Goal: Task Accomplishment & Management: Manage account settings

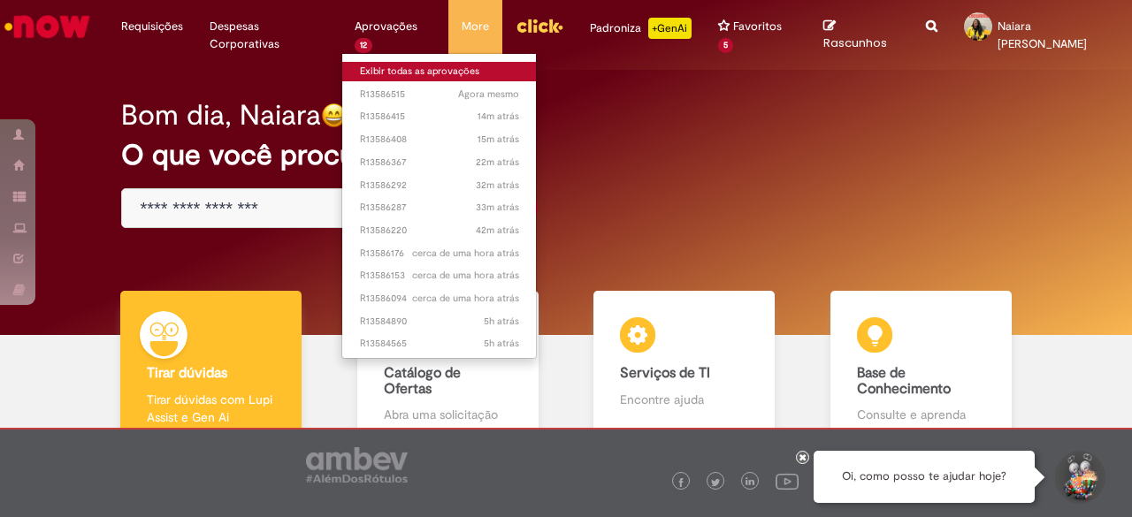
click at [371, 71] on link "Exibir todas as aprovações" at bounding box center [439, 71] width 195 height 19
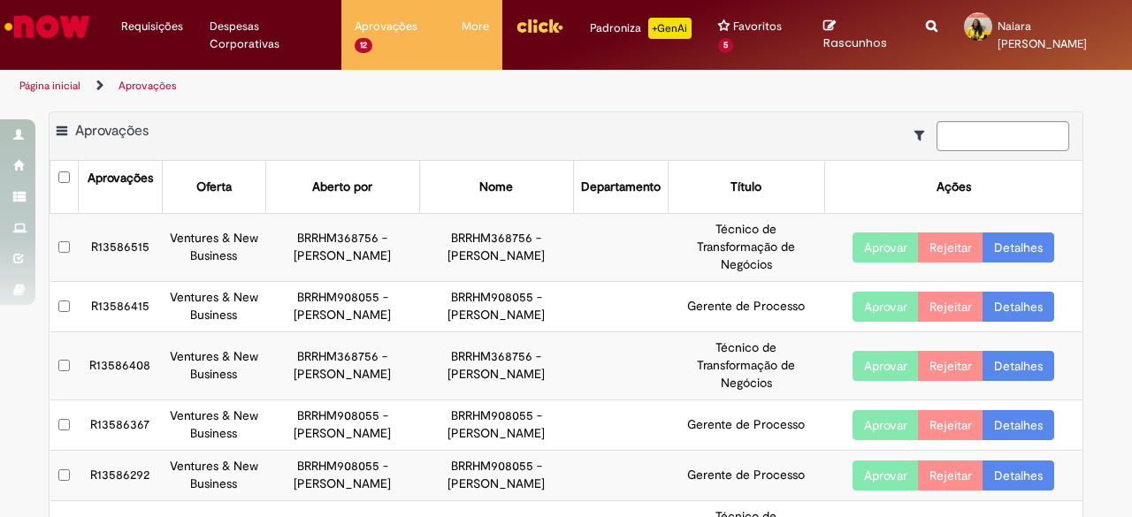
click at [1006, 243] on link "Detalhes" at bounding box center [1018, 248] width 72 height 30
click at [1019, 246] on link "Detalhes" at bounding box center [1018, 248] width 72 height 30
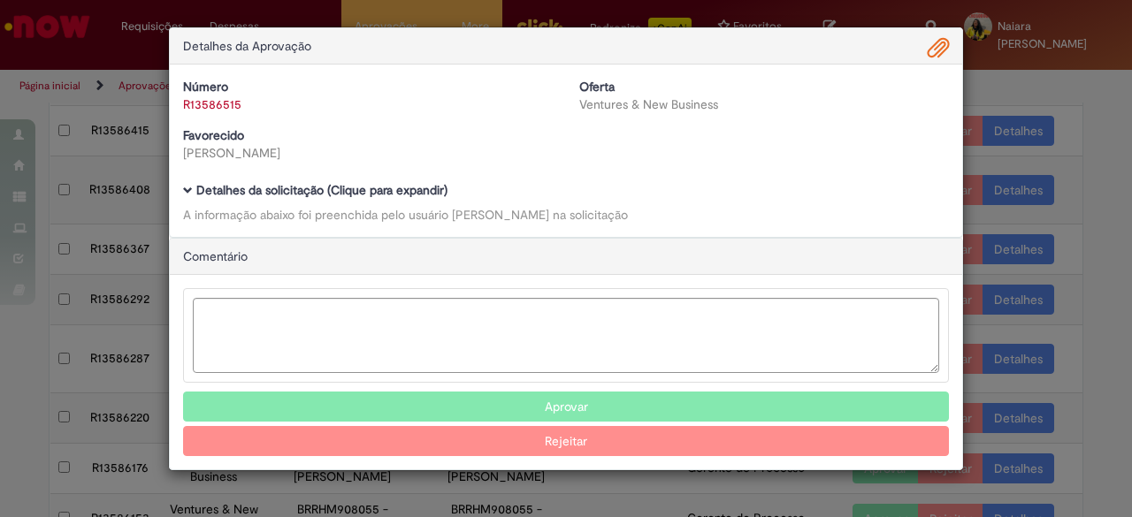
scroll to position [177, 0]
click at [288, 194] on b "Detalhes da solicitação (Clique para expandir)" at bounding box center [321, 190] width 251 height 16
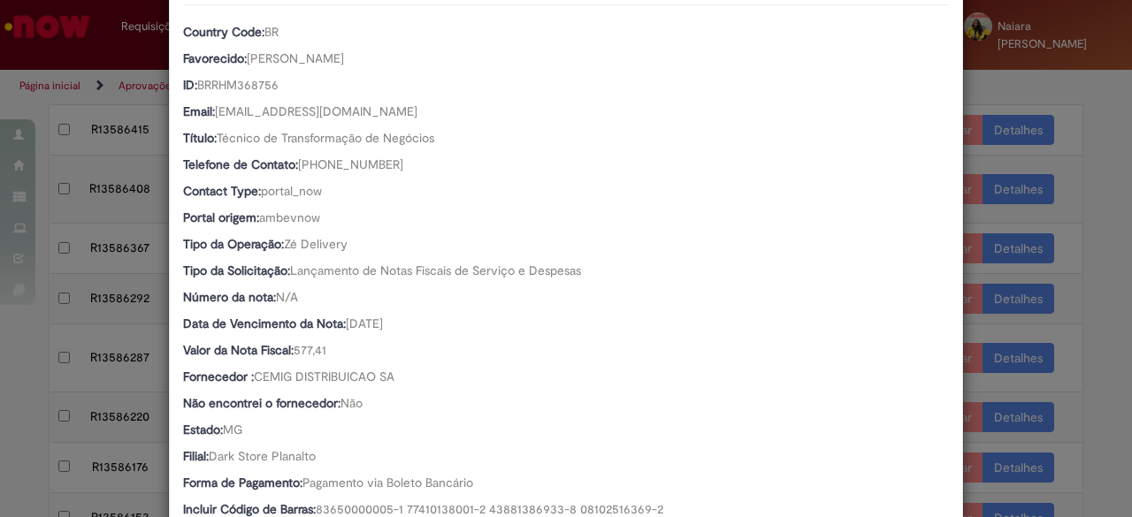
scroll to position [265, 0]
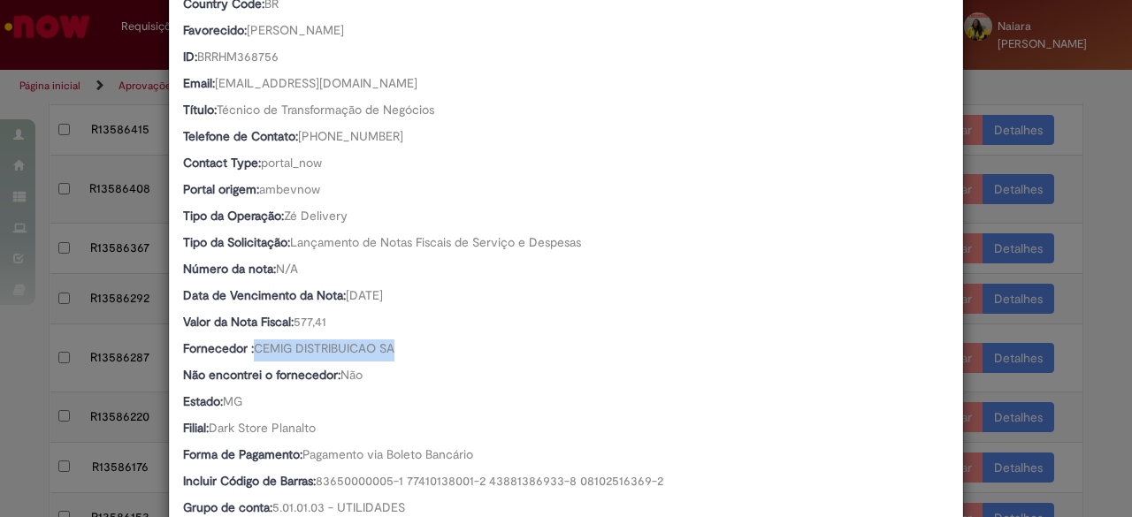
drag, startPoint x: 243, startPoint y: 344, endPoint x: 407, endPoint y: 342, distance: 163.6
click at [407, 342] on div "Fornecedor : CEMIG DISTRIBUICAO SA" at bounding box center [566, 351] width 766 height 22
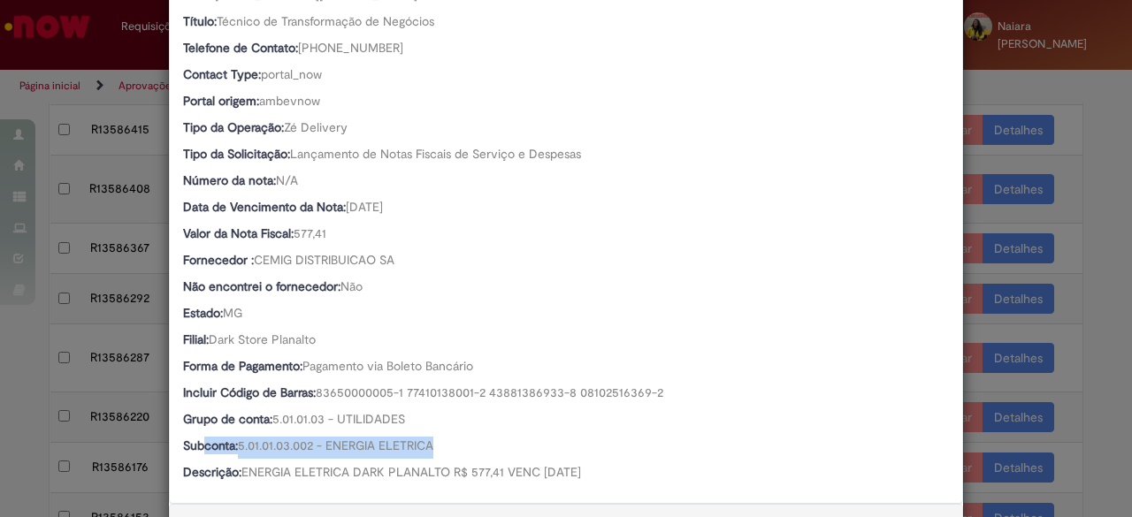
drag, startPoint x: 199, startPoint y: 443, endPoint x: 435, endPoint y: 448, distance: 236.1
click at [435, 448] on div "Subconta: 5.01.01.03.002 - ENERGIA ELETRICA" at bounding box center [566, 448] width 766 height 22
drag, startPoint x: 279, startPoint y: 230, endPoint x: 336, endPoint y: 233, distance: 57.5
click at [336, 233] on div "Valor da Nota Fiscal: 577,41" at bounding box center [566, 236] width 766 height 22
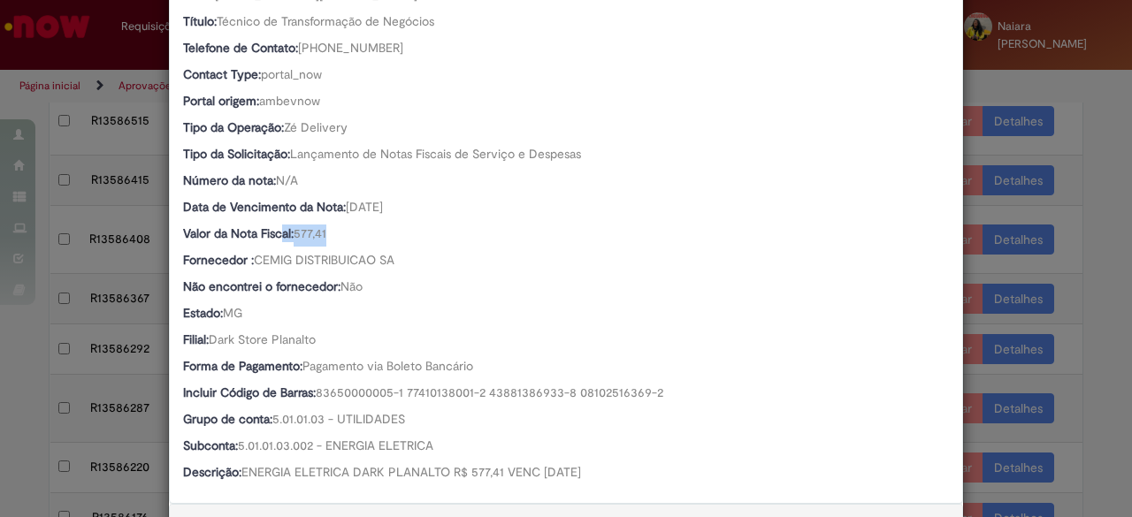
click at [310, 234] on span "577,41" at bounding box center [310, 233] width 33 height 16
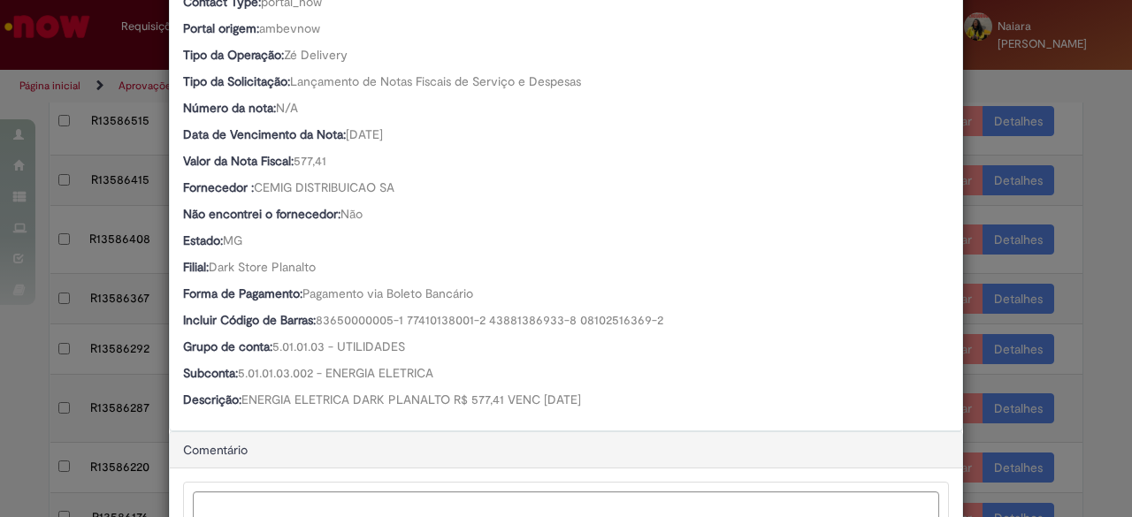
scroll to position [420, 0]
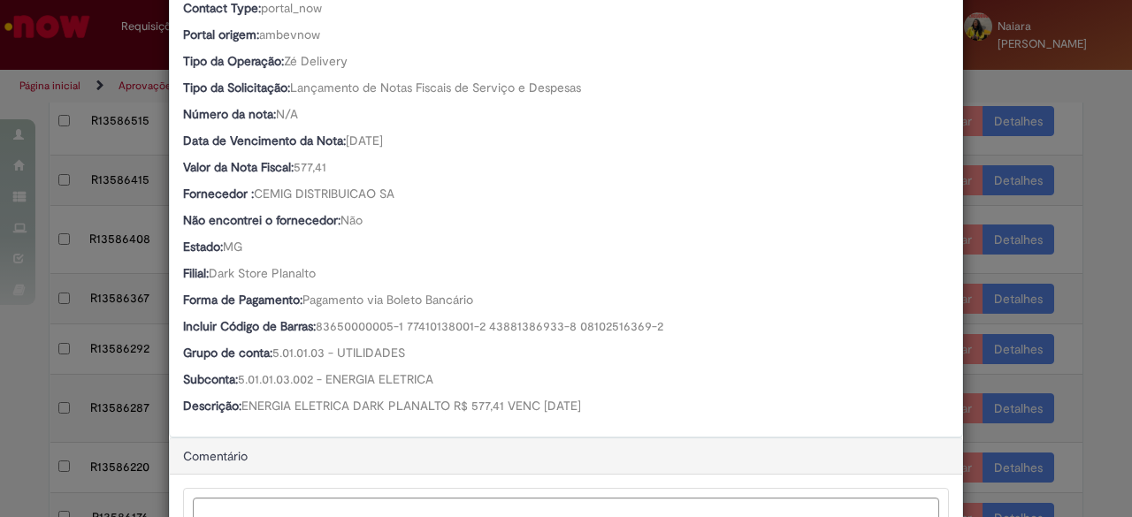
drag, startPoint x: 258, startPoint y: 402, endPoint x: 597, endPoint y: 393, distance: 338.8
click at [597, 393] on div "Country Code: BR Favorecido: Carolina De Sousa Piropo ID: BRRHM368756 Email: BR…" at bounding box center [566, 120] width 766 height 598
click at [212, 279] on span "Dark Store Planalto" at bounding box center [262, 273] width 107 height 16
drag, startPoint x: 186, startPoint y: 271, endPoint x: 317, endPoint y: 268, distance: 130.9
click at [315, 268] on div "Filial: Dark Store Planalto" at bounding box center [566, 275] width 766 height 22
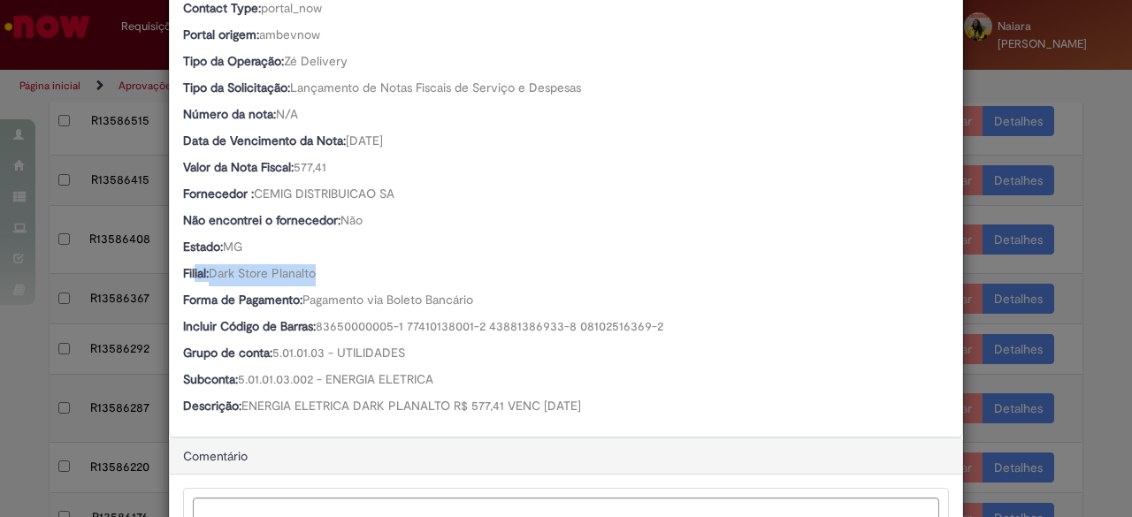
click at [187, 277] on b "Filial:" at bounding box center [196, 273] width 26 height 16
click at [183, 275] on b "Filial:" at bounding box center [196, 273] width 26 height 16
drag, startPoint x: 184, startPoint y: 273, endPoint x: 341, endPoint y: 275, distance: 157.4
click at [340, 275] on div "Filial: Dark Store Planalto" at bounding box center [566, 275] width 766 height 22
click at [256, 278] on span "Dark Store Planalto" at bounding box center [262, 273] width 107 height 16
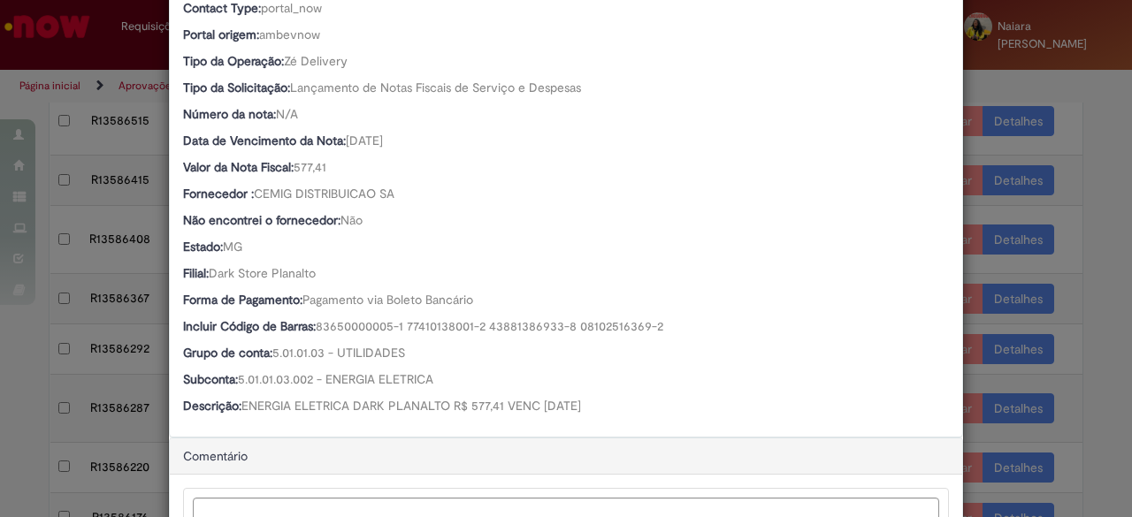
click at [1069, 141] on div "Detalhes da Aprovação Número R13586515 Oferta Ventures & New Business Favorecid…" at bounding box center [566, 258] width 1132 height 517
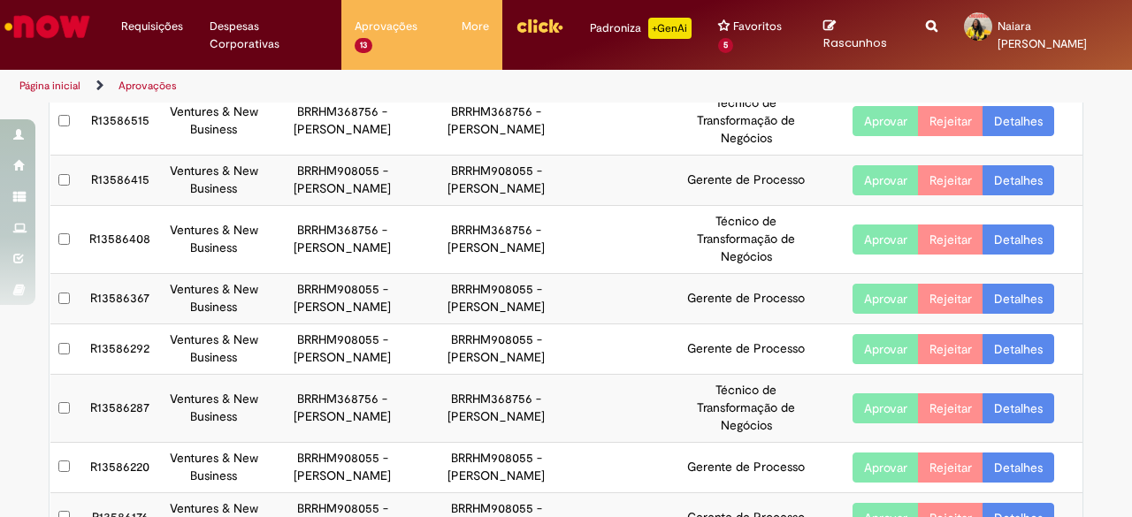
click at [992, 240] on link "Detalhes" at bounding box center [1018, 240] width 72 height 30
click at [1004, 240] on link "Detalhes" at bounding box center [1018, 240] width 72 height 30
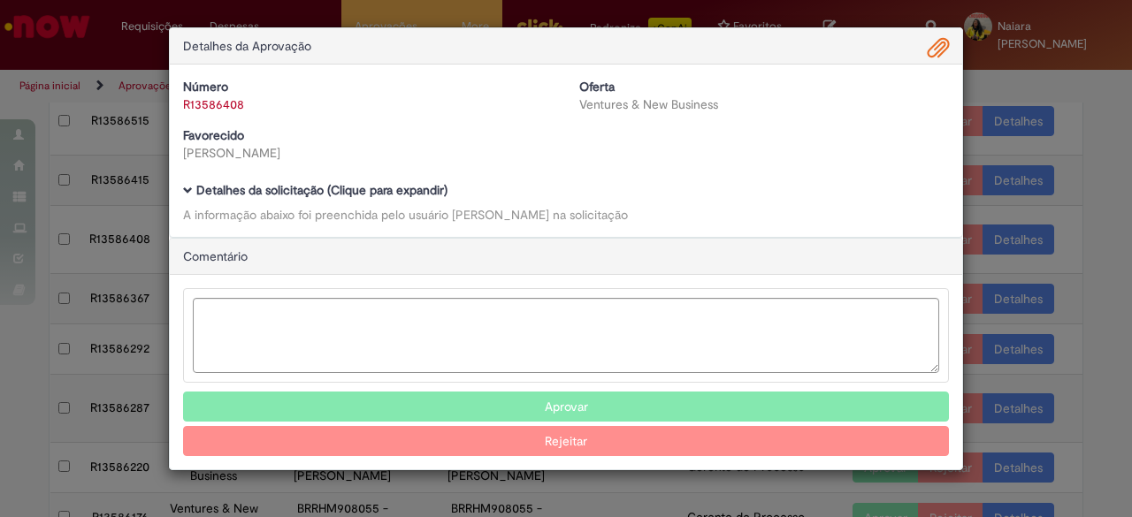
click at [388, 196] on b "Detalhes da solicitação (Clique para expandir)" at bounding box center [321, 190] width 251 height 16
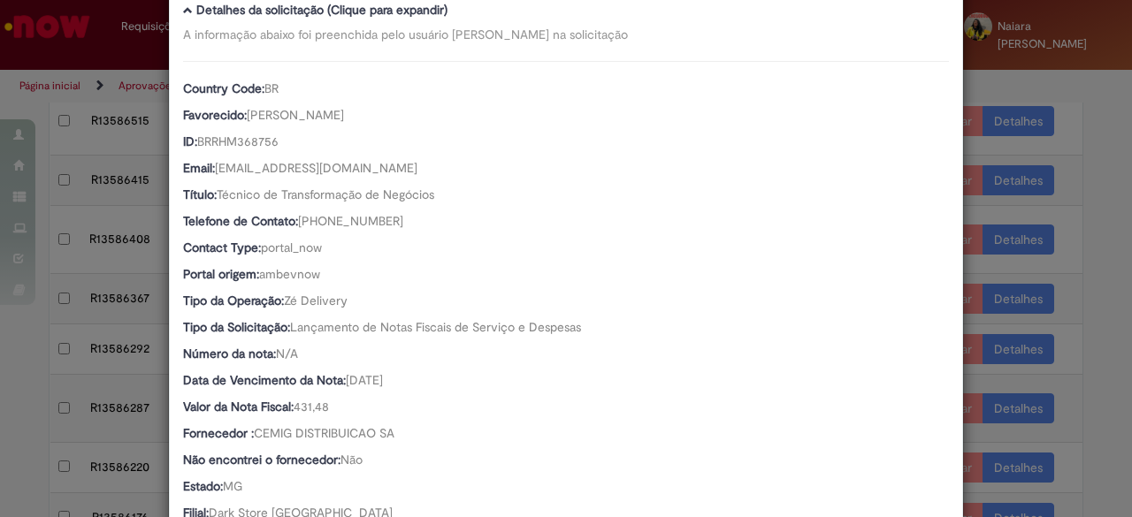
scroll to position [354, 0]
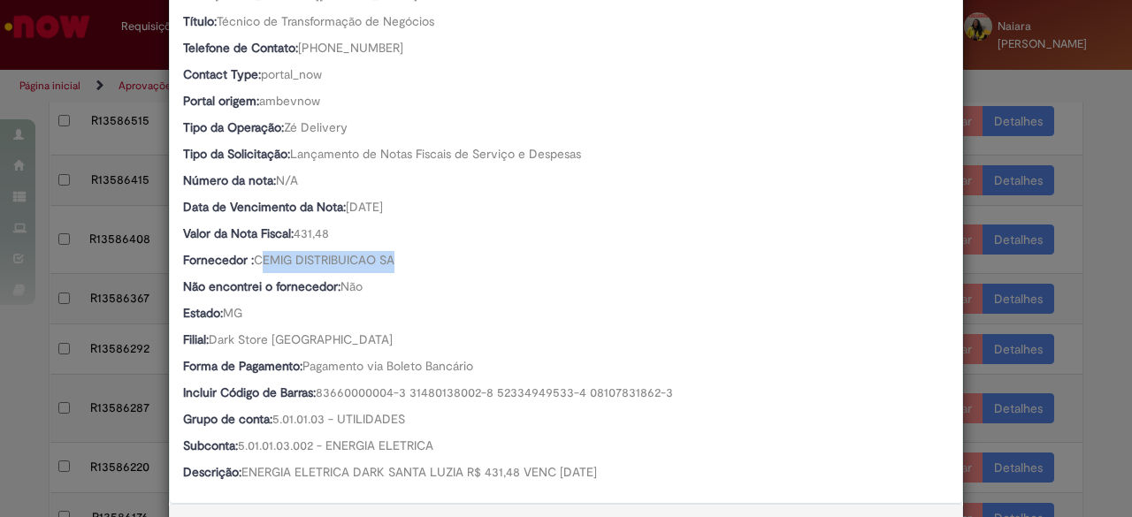
drag, startPoint x: 292, startPoint y: 264, endPoint x: 283, endPoint y: 343, distance: 79.2
click at [254, 264] on span "CEMIG DISTRIBUICAO SA" at bounding box center [324, 260] width 141 height 16
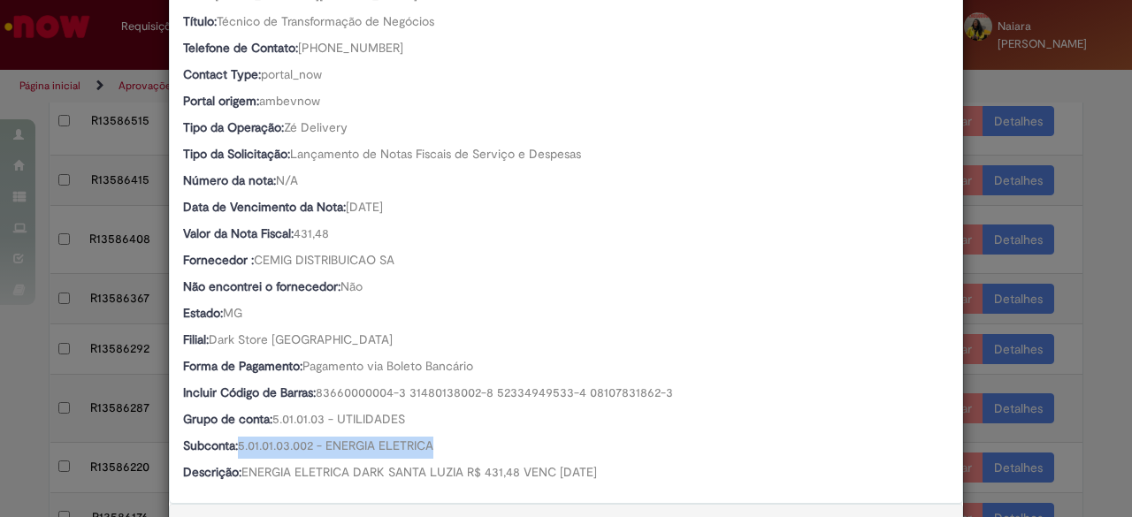
drag, startPoint x: 370, startPoint y: 457, endPoint x: 207, endPoint y: 457, distance: 162.7
click at [207, 457] on div "Subconta: 5.01.01.03.002 - ENERGIA ELETRICA" at bounding box center [566, 448] width 766 height 22
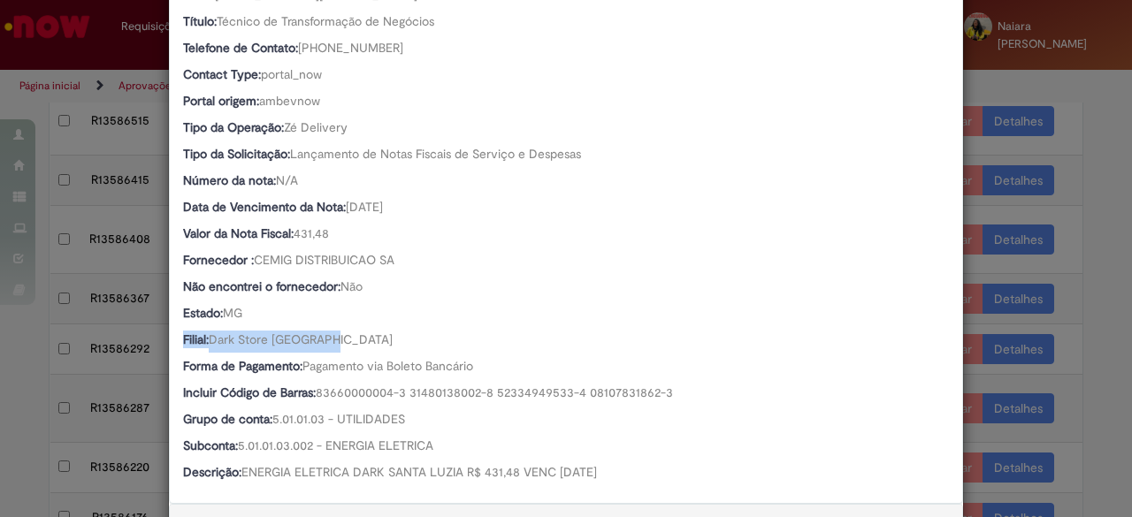
click at [170, 341] on div "Número R13586408 Oferta Ventures & New Business Favorecido Carolina De Sousa Pi…" at bounding box center [566, 107] width 792 height 792
drag, startPoint x: 339, startPoint y: 231, endPoint x: 232, endPoint y: 231, distance: 107.0
click at [232, 231] on div "Valor da Nota Fiscal: 431,48" at bounding box center [566, 236] width 766 height 22
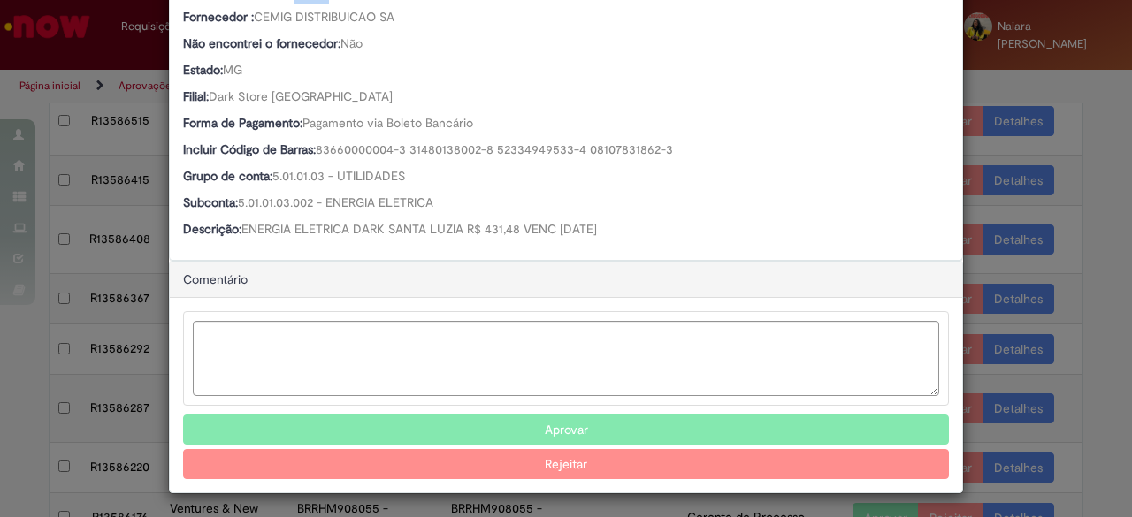
scroll to position [596, 0]
click at [499, 432] on button "Aprovar" at bounding box center [566, 431] width 766 height 30
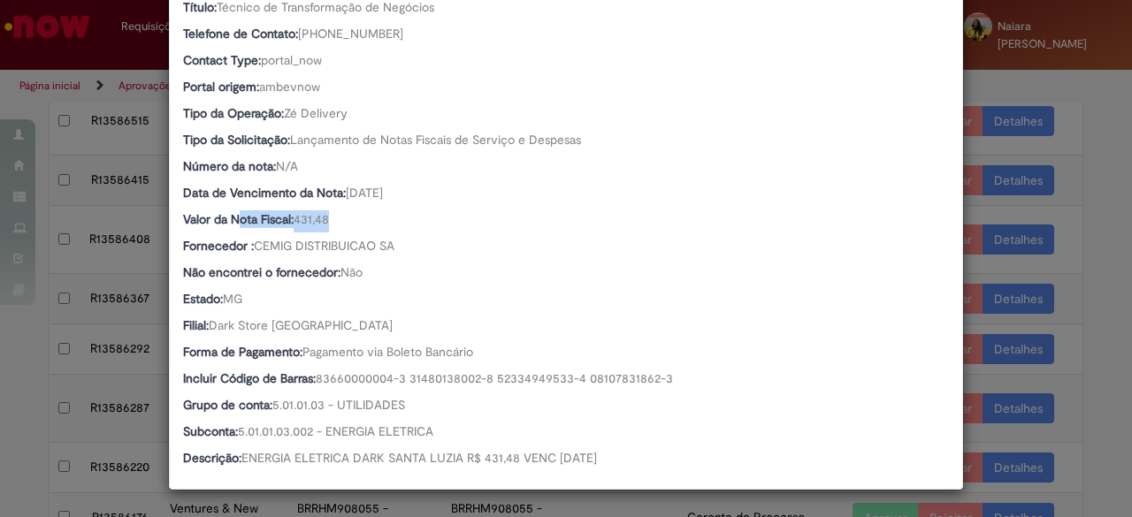
scroll to position [366, 0]
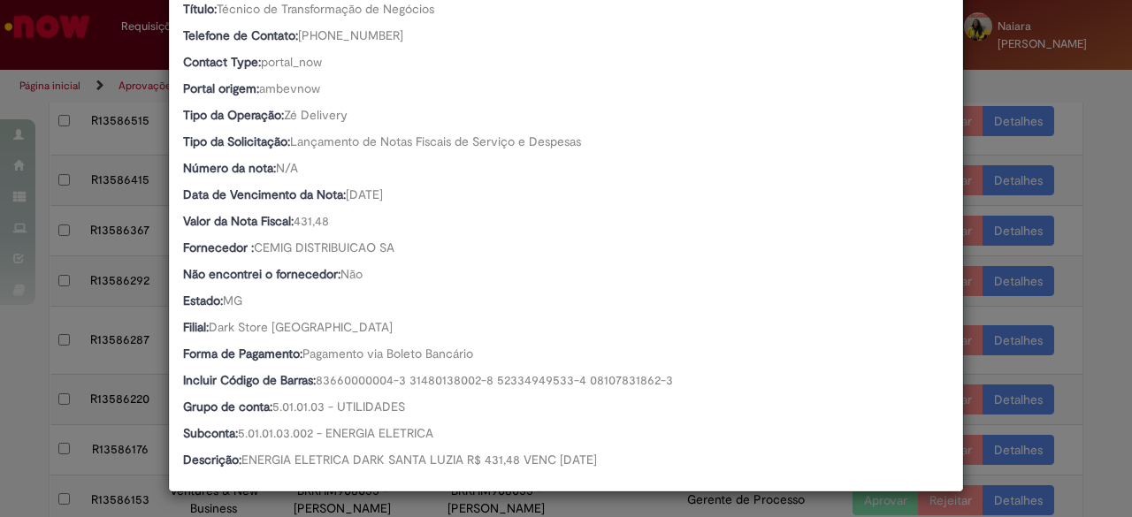
click at [1020, 87] on div "Detalhes da Aprovação Número R13586408 Oferta Ventures & New Business Favorecid…" at bounding box center [566, 258] width 1132 height 517
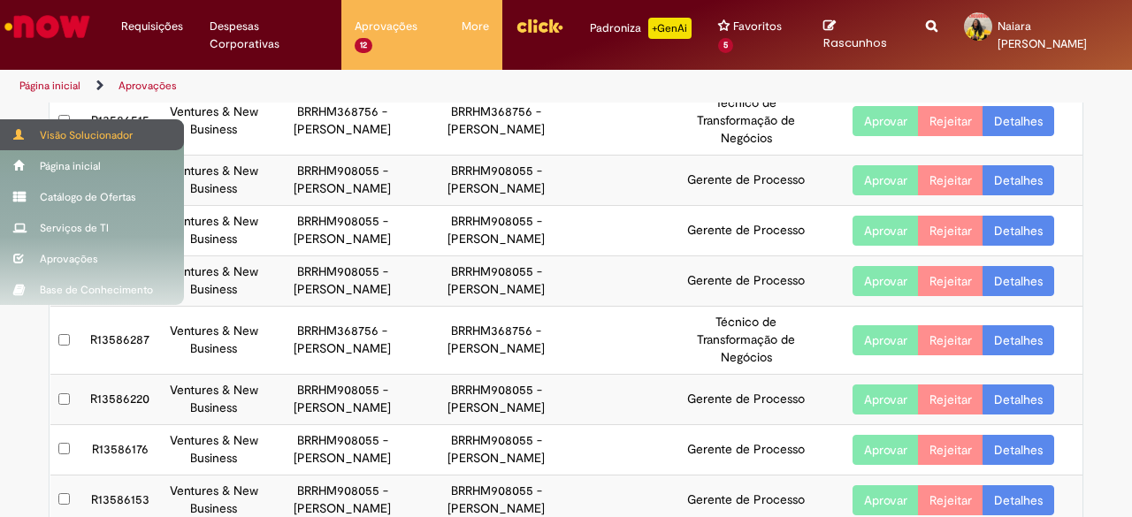
click at [53, 143] on div "Visão Solucionador" at bounding box center [92, 134] width 184 height 31
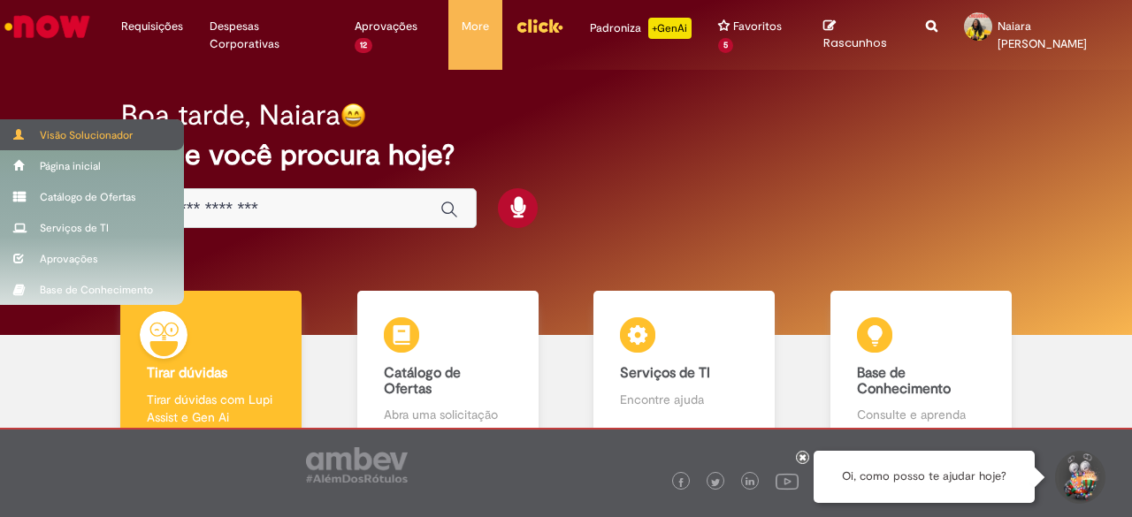
click at [75, 138] on div "Visão Solucionador" at bounding box center [92, 134] width 184 height 31
